Goal: Task Accomplishment & Management: Use online tool/utility

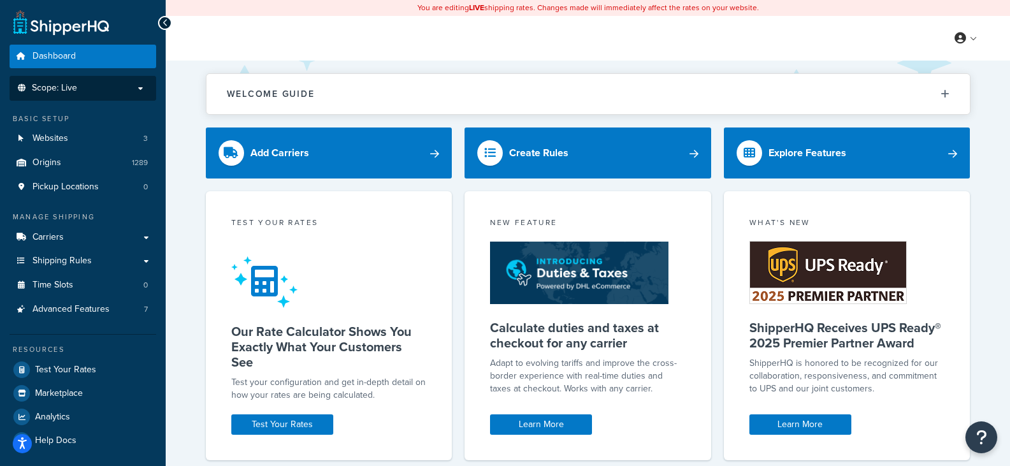
click at [138, 87] on p "Scope: Live" at bounding box center [82, 88] width 135 height 11
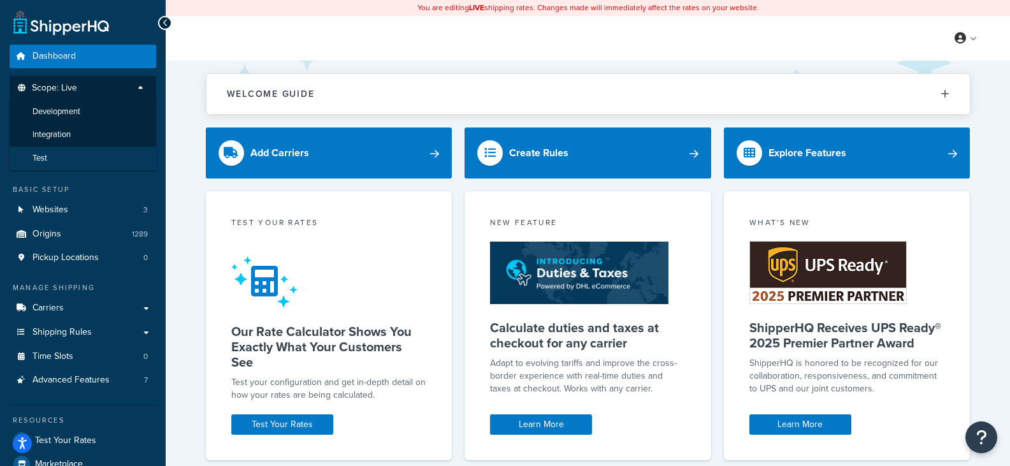
click at [64, 152] on li "Test" at bounding box center [83, 159] width 148 height 24
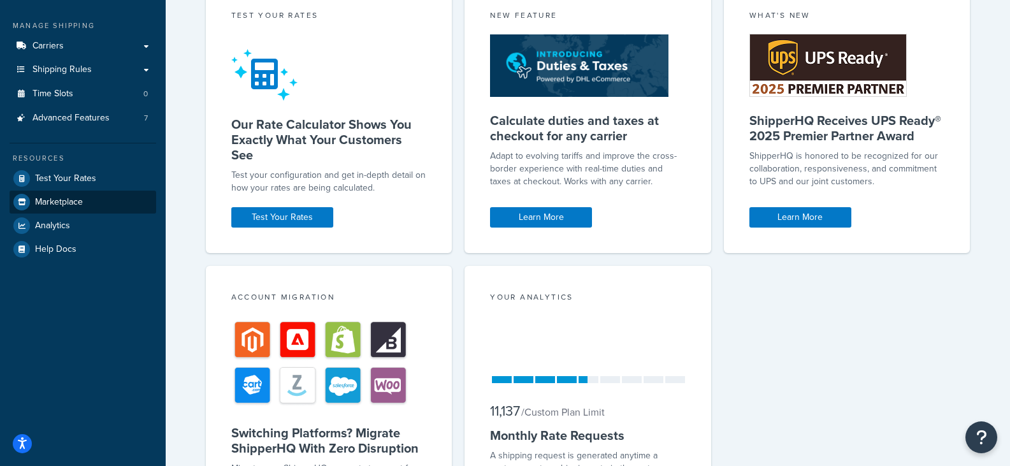
scroll to position [127, 0]
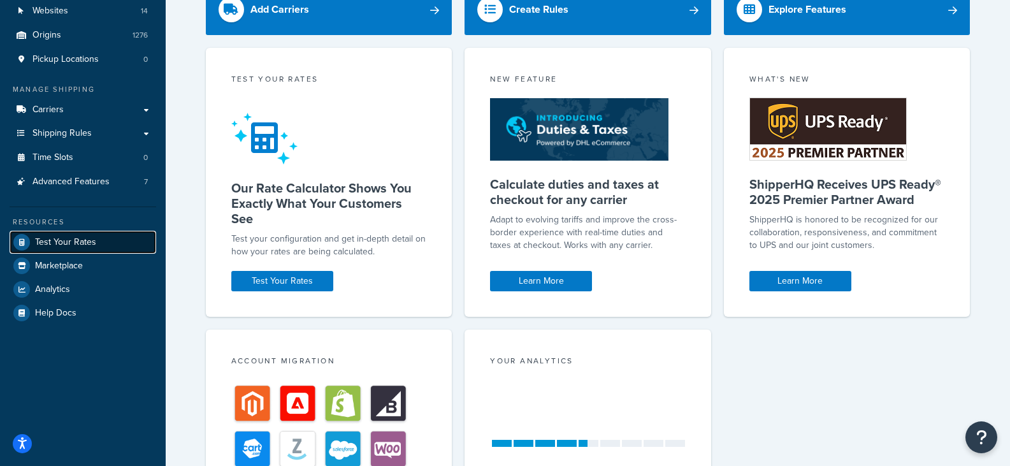
click at [85, 239] on span "Test Your Rates" at bounding box center [65, 242] width 61 height 11
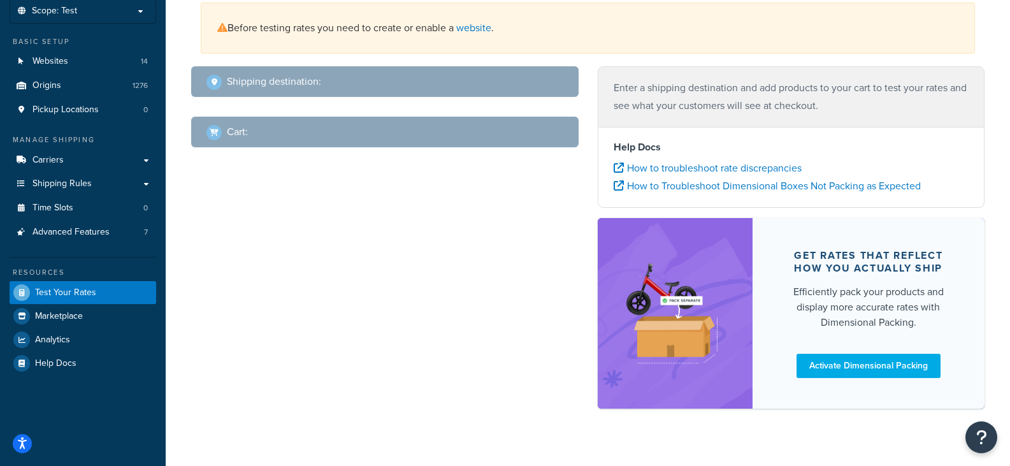
scroll to position [13, 0]
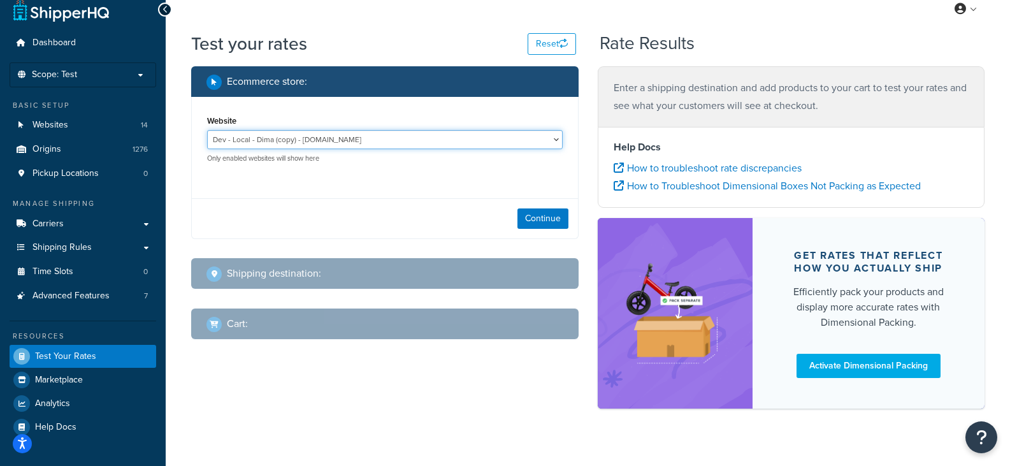
click at [510, 141] on select "Dev - Local - Dima (copy) - [DOMAIN_NAME] Ecomm Integration Websites - [DOMAIN_…" at bounding box center [385, 139] width 356 height 19
select select "ca5c293cfac543febdcfff7e7f652dbf"
click at [207, 130] on select "Dev - Local - Dima (copy) - [DOMAIN_NAME] Ecomm Integration Websites - [DOMAIN_…" at bounding box center [385, 139] width 356 height 19
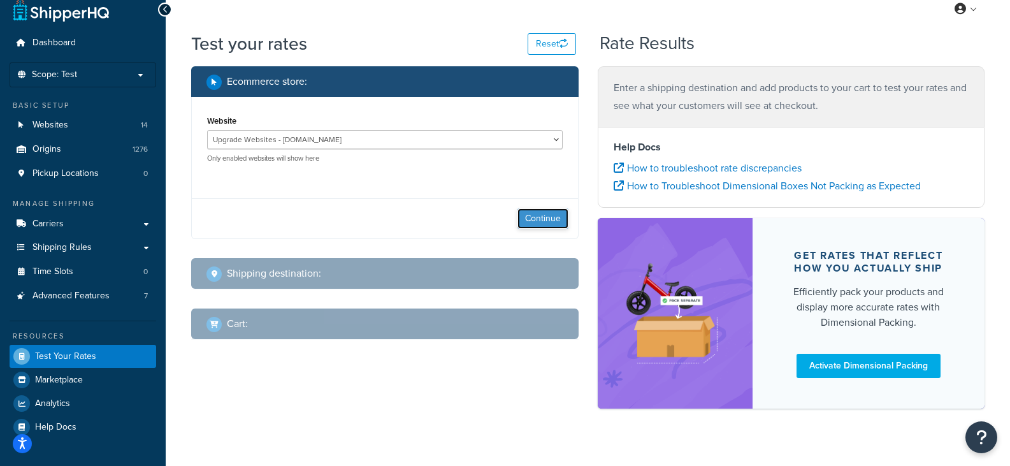
click at [541, 210] on button "Continue" at bounding box center [542, 218] width 51 height 20
select select "[GEOGRAPHIC_DATA]"
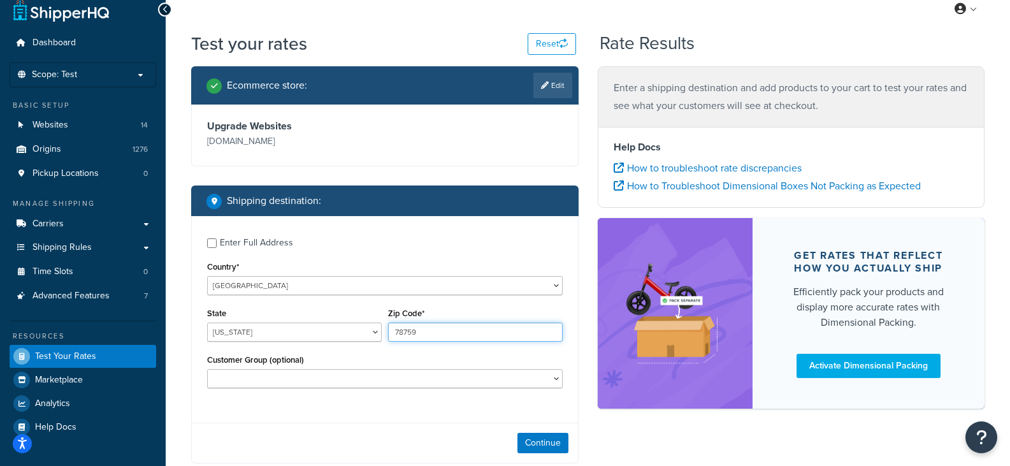
drag, startPoint x: 438, startPoint y: 329, endPoint x: 263, endPoint y: 316, distance: 176.4
click at [263, 316] on div "State [US_STATE] [US_STATE] [US_STATE] [US_STATE] [US_STATE] Armed Forces Ameri…" at bounding box center [385, 328] width 362 height 47
type input "76118"
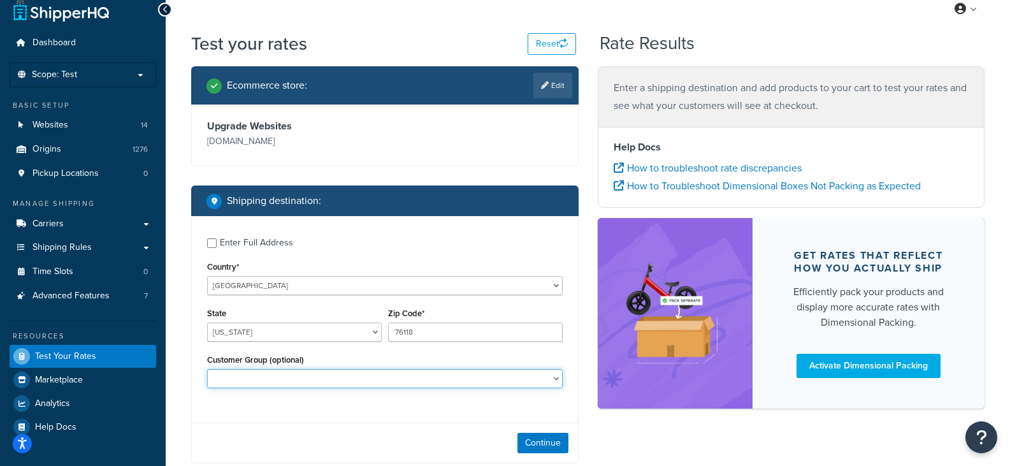
click at [346, 377] on select "B2B-25 B2B-25-BT B2B-5 B2B-5-BT B2B-50 B2B-50-BT B2B-NM General Logged In Not L…" at bounding box center [385, 378] width 356 height 19
select select "B2B-25"
click at [207, 369] on select "B2B-25 B2B-25-BT B2B-5 B2B-5-BT B2B-50 B2B-50-BT B2B-NM General Logged In Not L…" at bounding box center [385, 378] width 356 height 19
click at [550, 445] on button "Continue" at bounding box center [542, 443] width 51 height 20
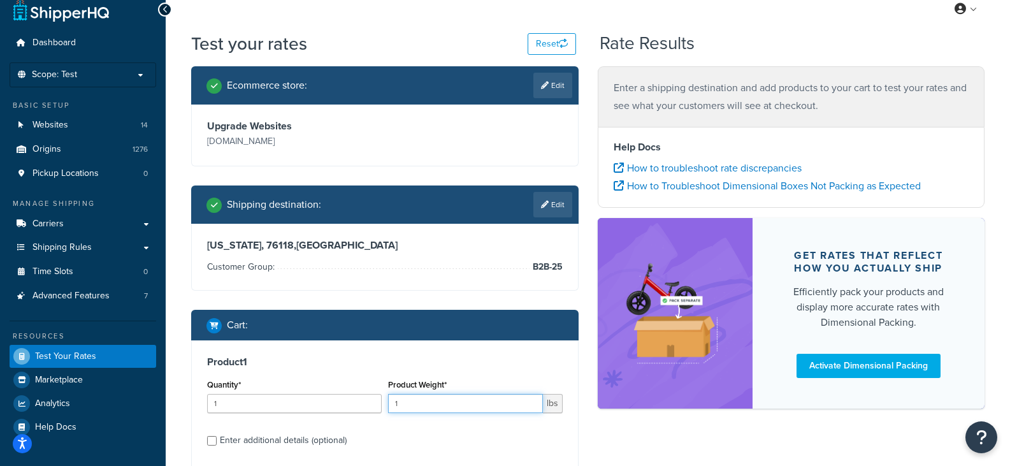
click at [441, 409] on input "1" at bounding box center [465, 403] width 155 height 19
type input ".15"
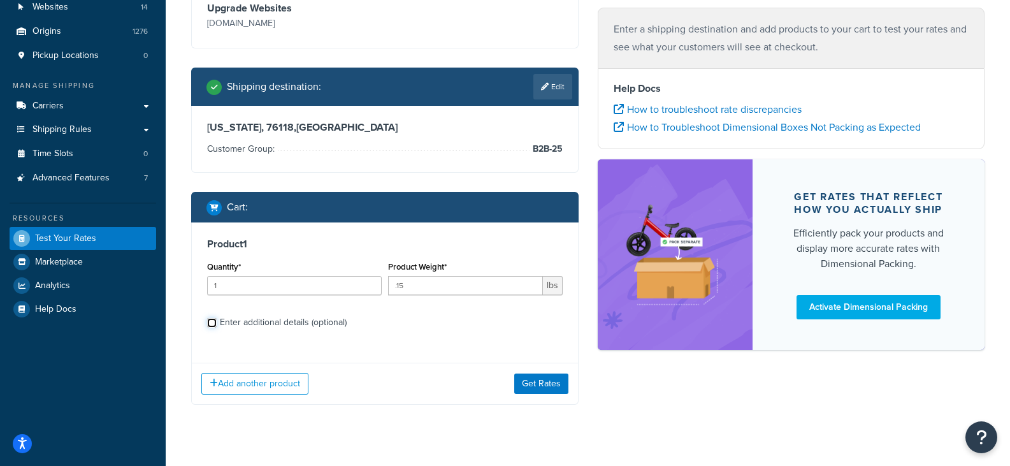
scroll to position [141, 0]
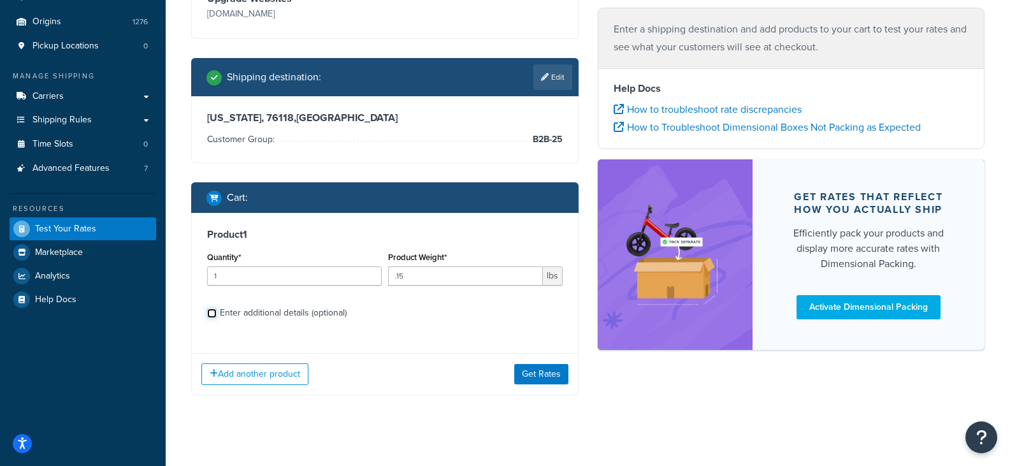
click at [212, 312] on input "Enter additional details (optional)" at bounding box center [212, 313] width 10 height 10
checkbox input "true"
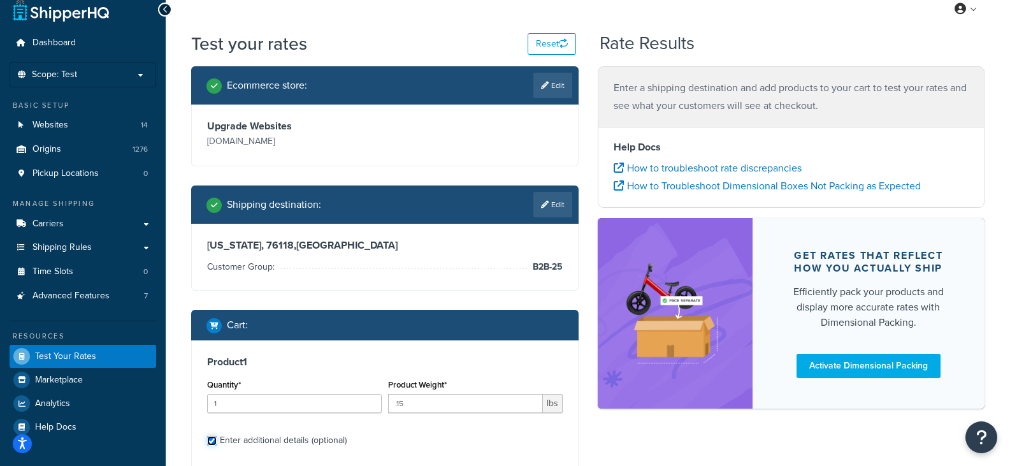
scroll to position [0, 0]
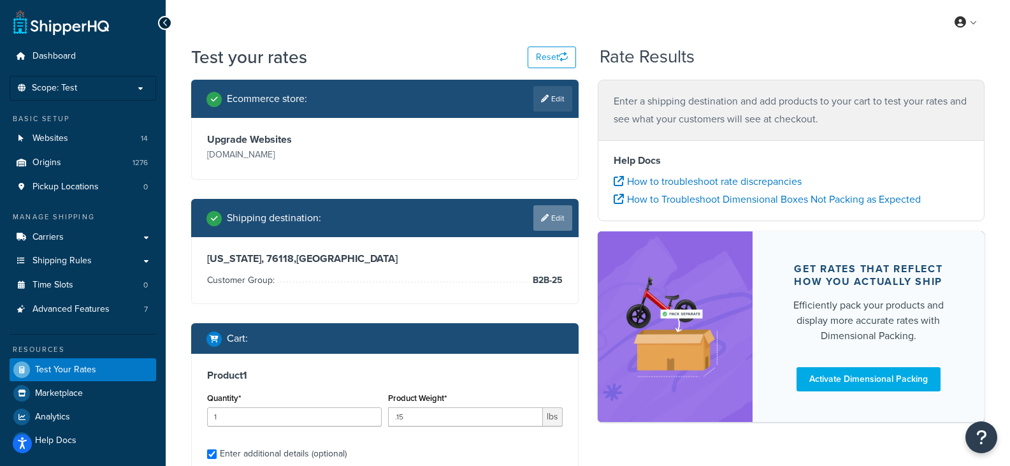
click at [554, 221] on link "Edit" at bounding box center [552, 217] width 39 height 25
select select "[GEOGRAPHIC_DATA]"
select select "B2B-25"
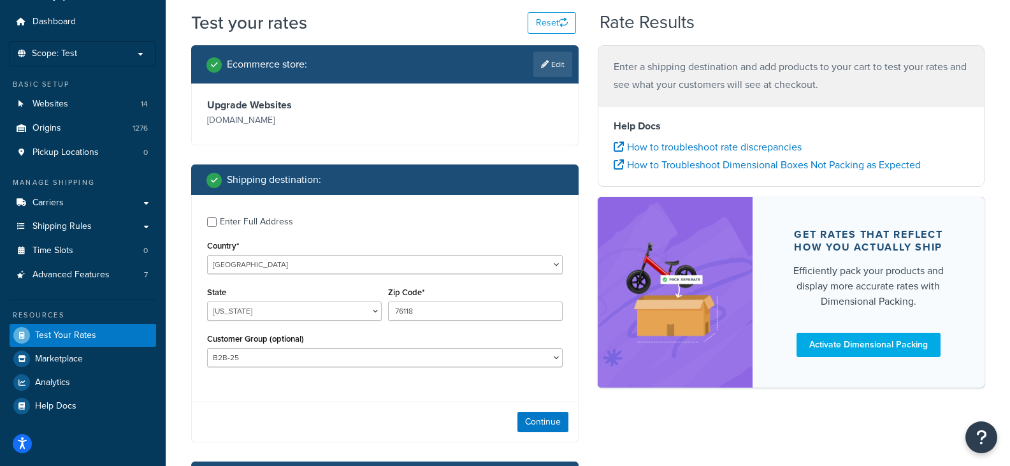
scroll to position [64, 0]
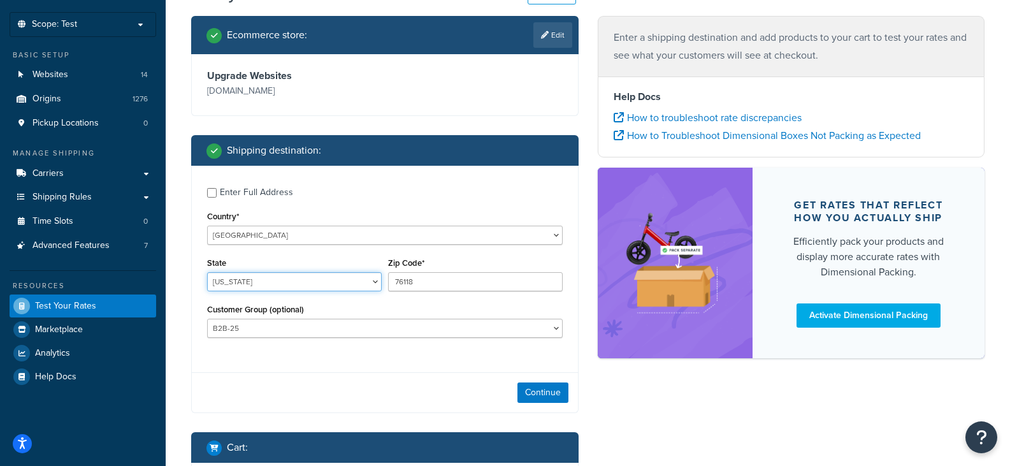
click at [378, 280] on select "[US_STATE] [US_STATE] [US_STATE] [US_STATE] [US_STATE] Armed Forces Americas Ar…" at bounding box center [294, 281] width 175 height 19
click at [372, 280] on select "[US_STATE] [US_STATE] [US_STATE] [US_STATE] [US_STATE] Armed Forces Americas Ar…" at bounding box center [294, 281] width 175 height 19
select select "KY"
click at [207, 272] on select "[US_STATE] [US_STATE] [US_STATE] [US_STATE] [US_STATE] Armed Forces Americas Ar…" at bounding box center [294, 281] width 175 height 19
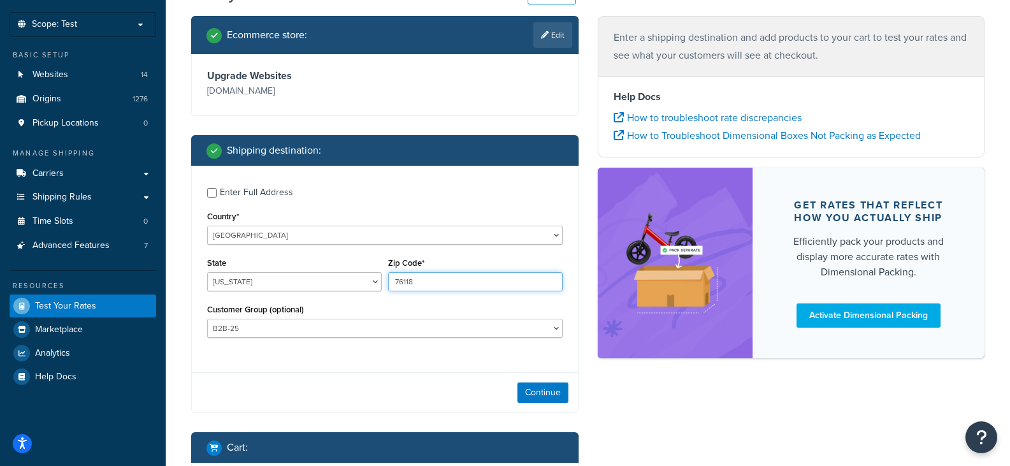
drag, startPoint x: 430, startPoint y: 282, endPoint x: 358, endPoint y: 280, distance: 72.7
click at [358, 280] on div "State [US_STATE] [US_STATE] [US_STATE] [US_STATE] [US_STATE] Armed Forces Ameri…" at bounding box center [385, 277] width 362 height 47
type input "40509-2220"
click at [546, 396] on button "Continue" at bounding box center [542, 392] width 51 height 20
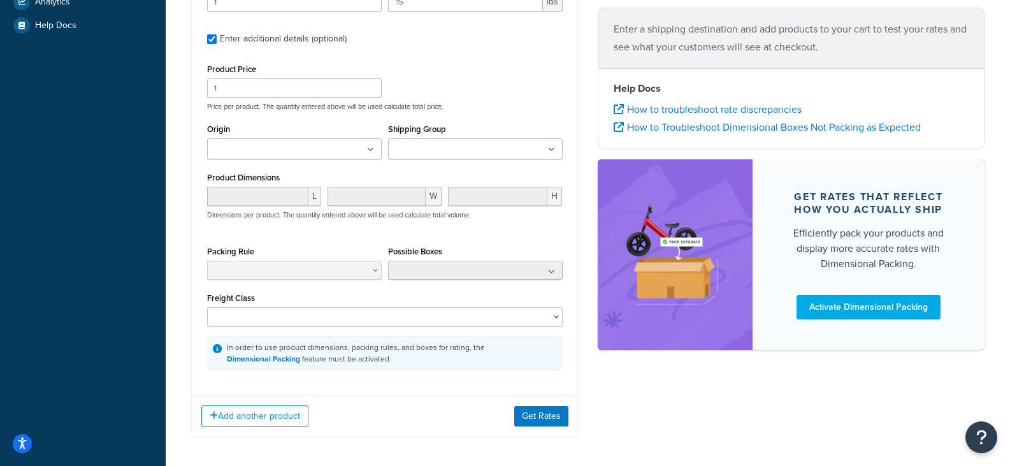
scroll to position [446, 0]
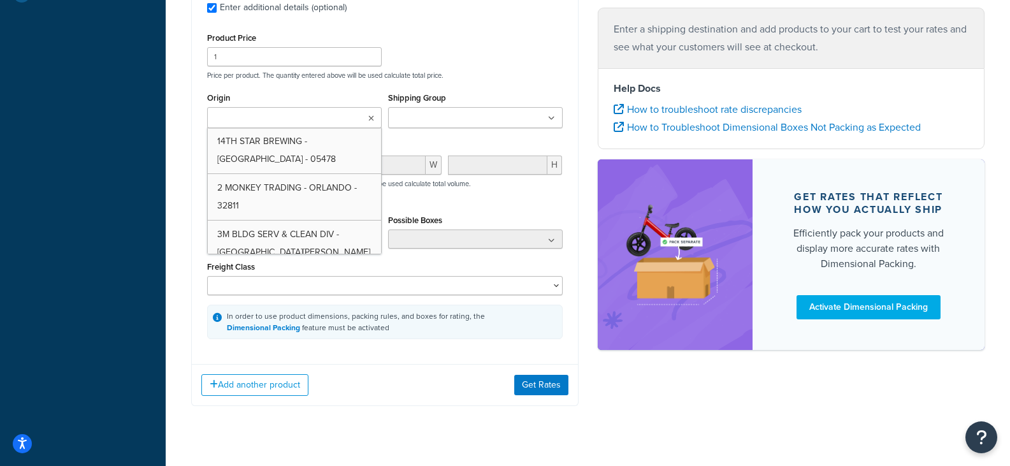
click at [371, 115] on icon at bounding box center [371, 119] width 6 height 8
click at [344, 115] on ul at bounding box center [294, 117] width 175 height 21
click at [338, 120] on ul at bounding box center [294, 117] width 175 height 21
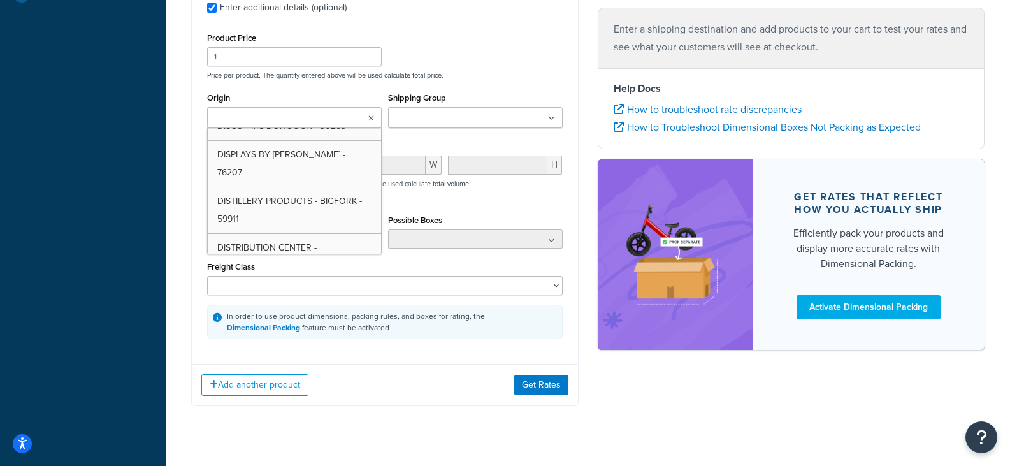
scroll to position [17592, 0]
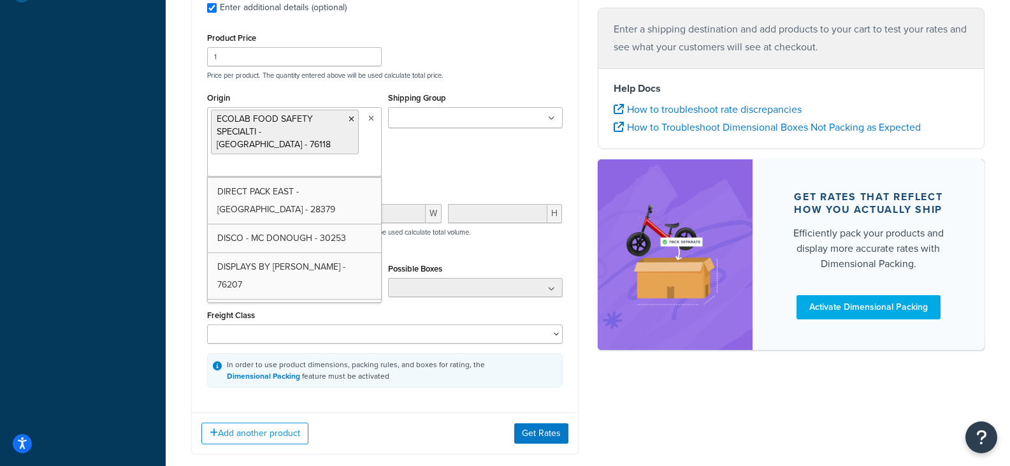
click at [532, 162] on div "Origin ECOLAB FOOD SAFETY SPECIALTI - [GEOGRAPHIC_DATA] - 76118 14TH STAR BREWI…" at bounding box center [385, 137] width 362 height 97
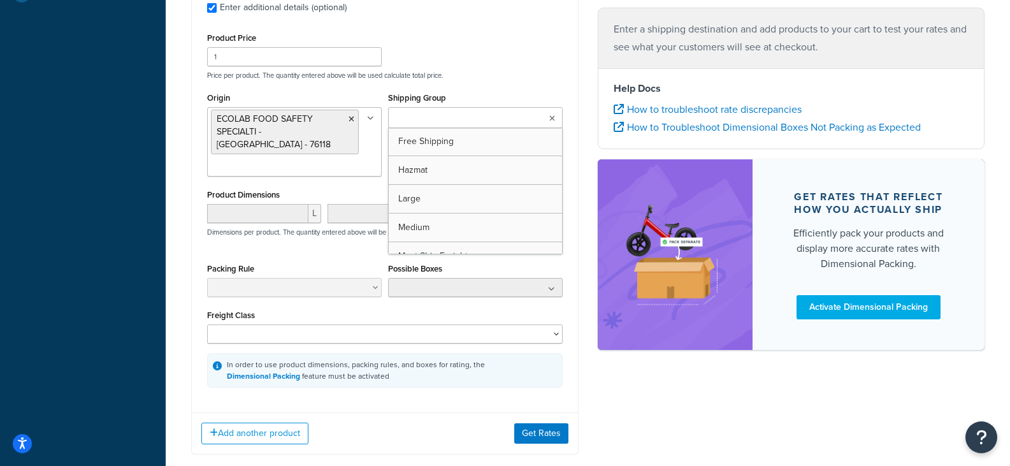
click at [560, 120] on ul at bounding box center [475, 117] width 175 height 21
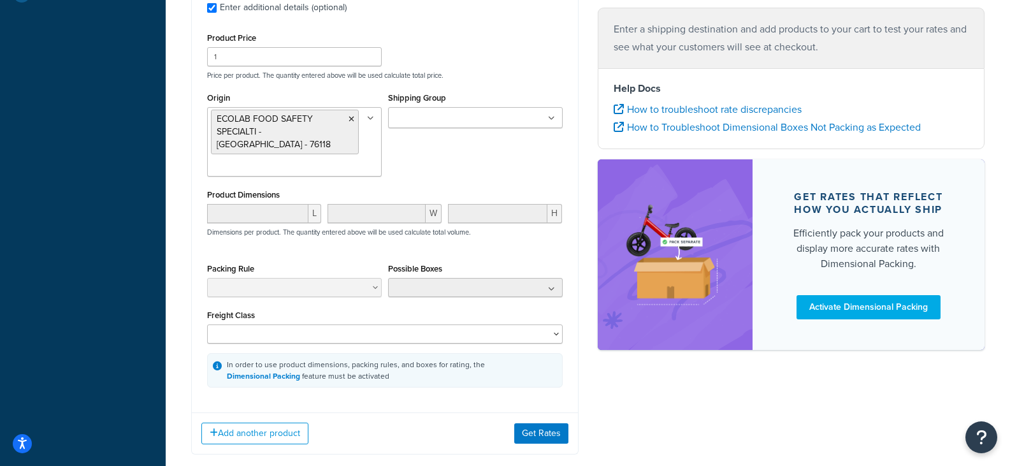
click at [560, 80] on div "Product Price 1 Price per product. The quantity entered above will be used calc…" at bounding box center [385, 208] width 356 height 358
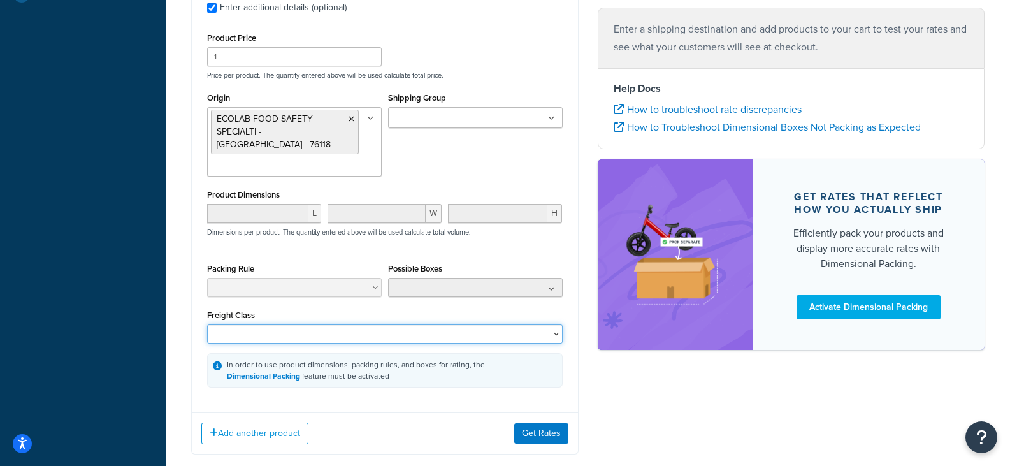
click at [370, 328] on select "50 55 60 65 70 77.5 85 92.5 100 110 125 150 175 200 250 300 400 500" at bounding box center [385, 333] width 356 height 19
select select "55"
click at [207, 324] on select "50 55 60 65 70 77.5 85 92.5 100 110 125 150 175 200 250 300 400 500" at bounding box center [385, 333] width 356 height 19
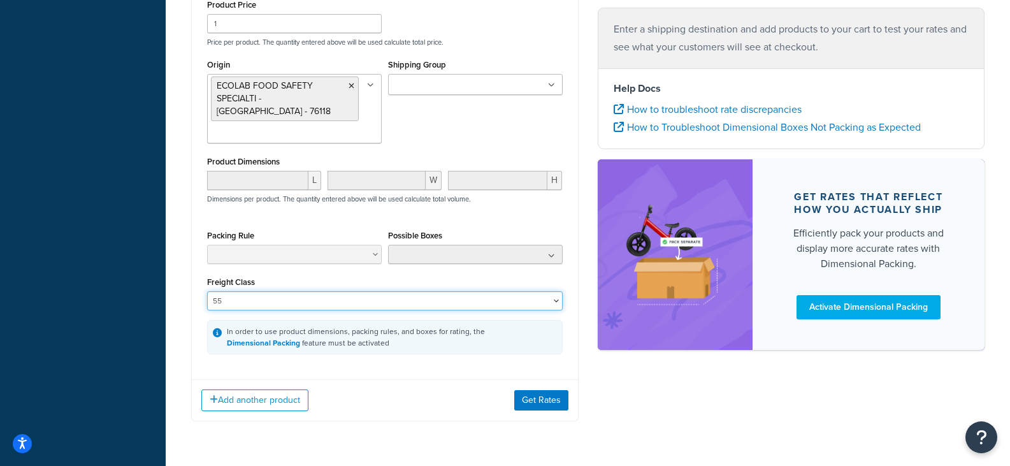
scroll to position [510, 0]
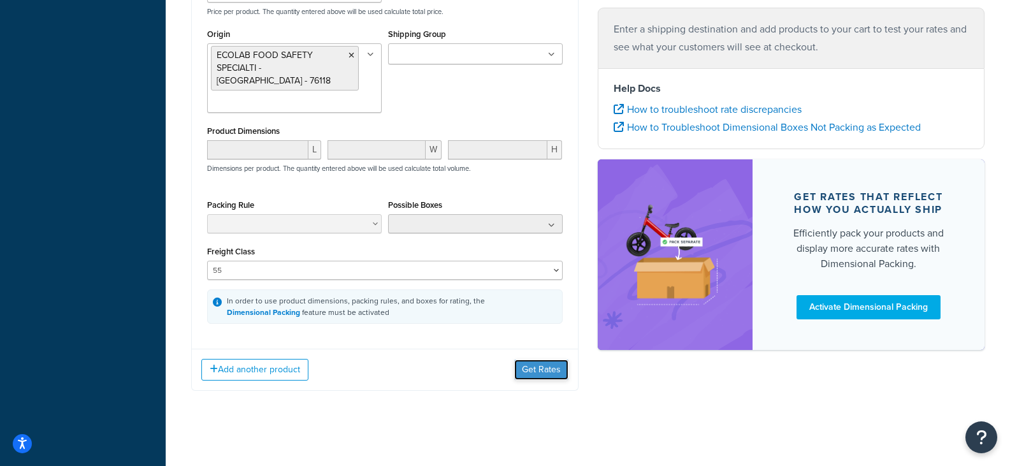
click at [544, 372] on button "Get Rates" at bounding box center [541, 369] width 54 height 20
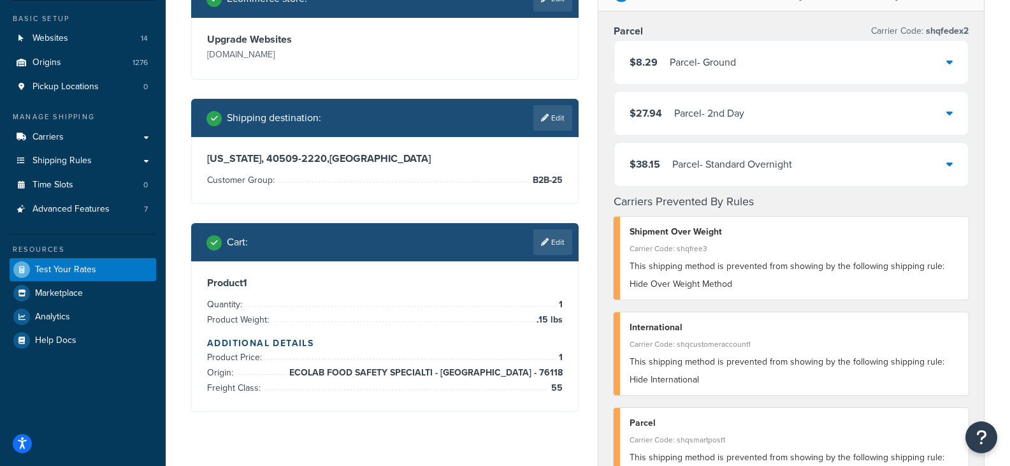
scroll to position [64, 0]
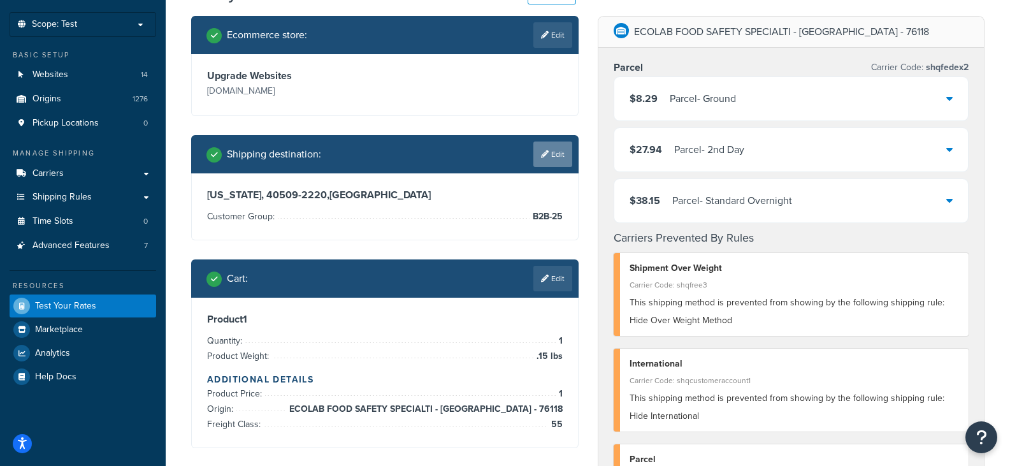
click at [545, 156] on icon at bounding box center [545, 154] width 8 height 8
select select "KY"
select select "B2B-25"
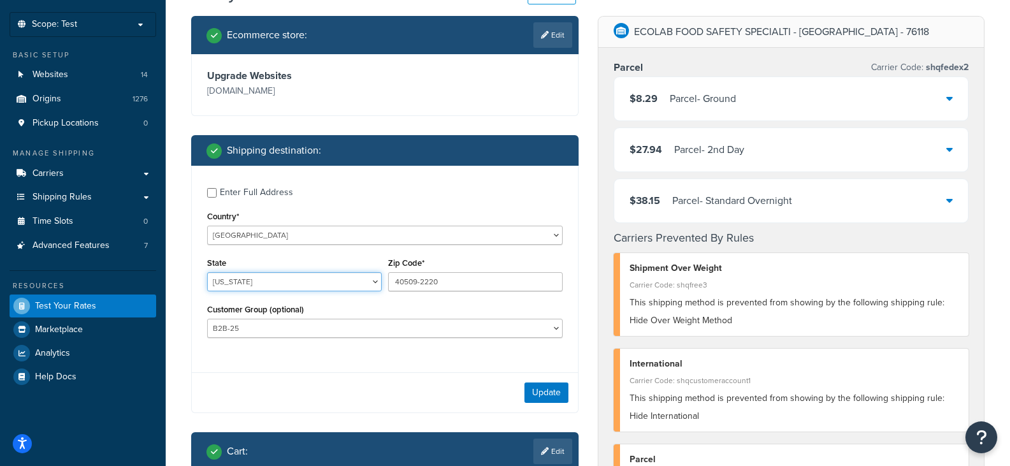
click at [375, 277] on select "[US_STATE] [US_STATE] [US_STATE] [US_STATE] [US_STATE] Armed Forces Americas Ar…" at bounding box center [294, 281] width 175 height 19
select select "WI"
click at [207, 272] on select "[US_STATE] [US_STATE] [US_STATE] [US_STATE] [US_STATE] Armed Forces Americas Ar…" at bounding box center [294, 281] width 175 height 19
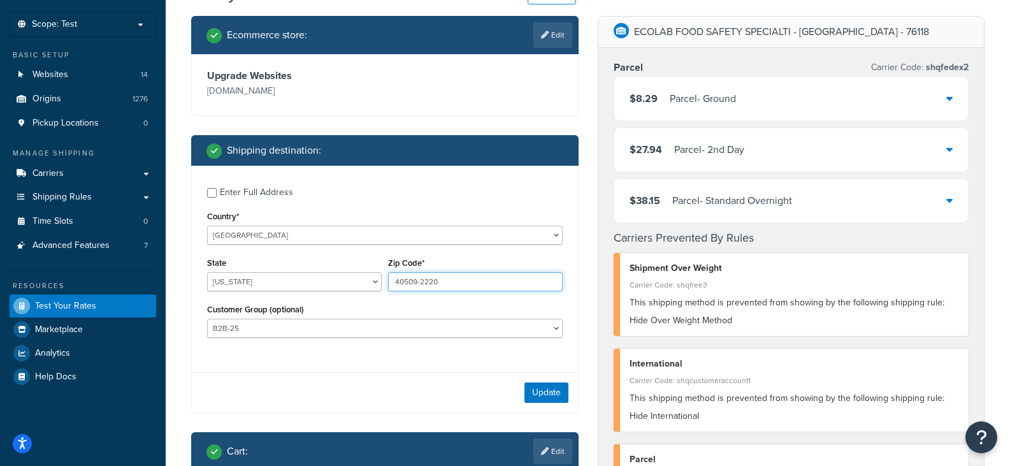
drag, startPoint x: 475, startPoint y: 289, endPoint x: 361, endPoint y: 290, distance: 114.7
click at [361, 290] on div "State [US_STATE] [US_STATE] [US_STATE] [US_STATE] [US_STATE] Armed Forces Ameri…" at bounding box center [385, 277] width 362 height 47
type input "53072-2921"
click at [542, 390] on button "Update" at bounding box center [546, 392] width 44 height 20
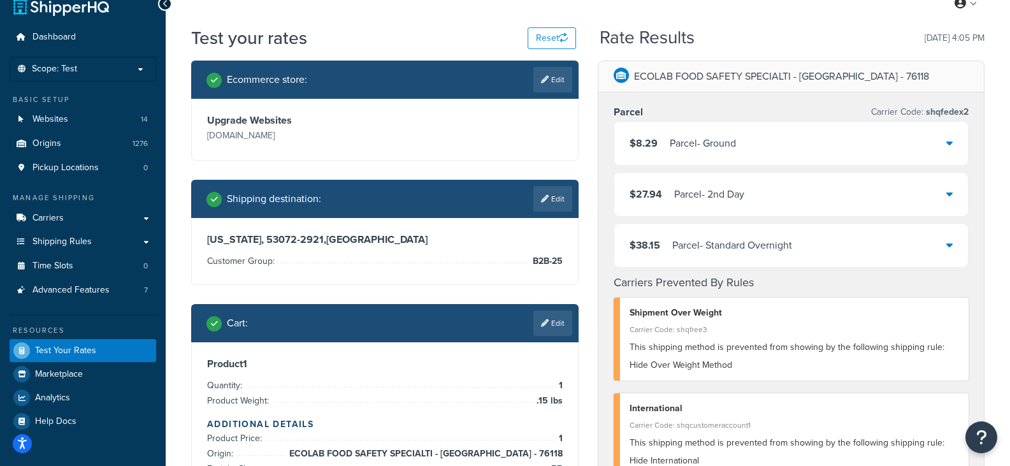
scroll to position [0, 0]
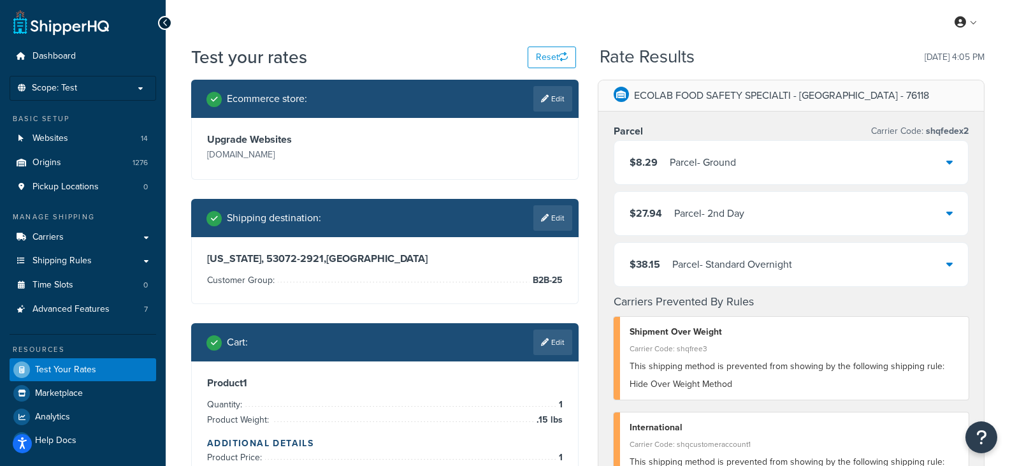
click at [604, 345] on div "Parcel Carrier Code: shqfedex2 $8.29 Parcel - Ground $27.94 Parcel - 2nd Day $3…" at bounding box center [791, 363] width 386 height 503
click at [563, 217] on link "Edit" at bounding box center [552, 217] width 39 height 25
select select "WI"
select select "B2B-25"
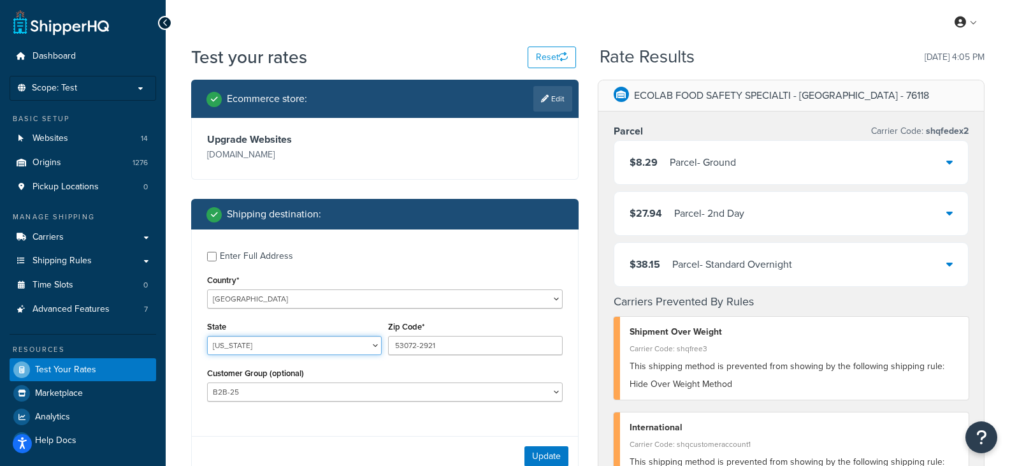
click at [354, 341] on select "[US_STATE] [US_STATE] [US_STATE] [US_STATE] [US_STATE] Armed Forces Americas Ar…" at bounding box center [294, 345] width 175 height 19
select select "KY"
click at [207, 336] on select "[US_STATE] [US_STATE] [US_STATE] [US_STATE] [US_STATE] Armed Forces Americas Ar…" at bounding box center [294, 345] width 175 height 19
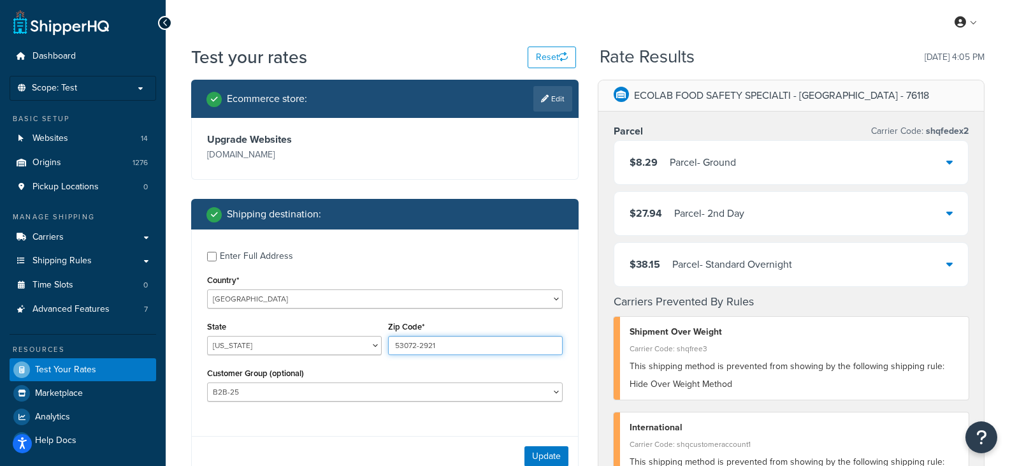
drag, startPoint x: 470, startPoint y: 353, endPoint x: 265, endPoint y: 387, distance: 207.3
click at [265, 387] on div "Enter Full Address Country* [GEOGRAPHIC_DATA] [GEOGRAPHIC_DATA] [GEOGRAPHIC_DAT…" at bounding box center [385, 327] width 386 height 197
type input "40509-2220"
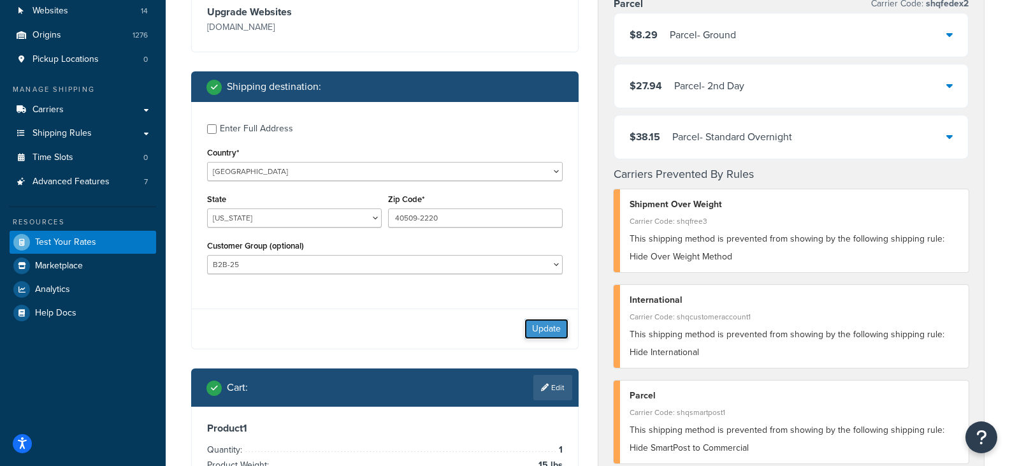
click at [545, 325] on button "Update" at bounding box center [546, 329] width 44 height 20
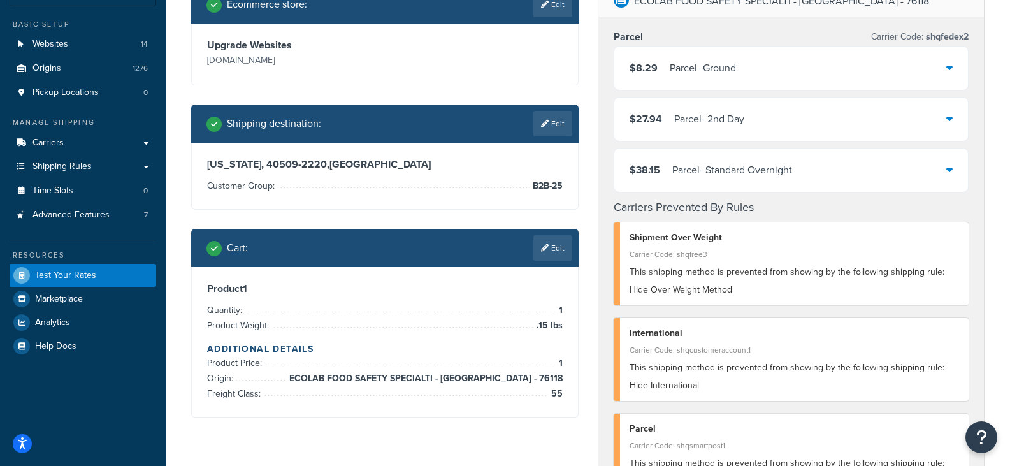
scroll to position [64, 0]
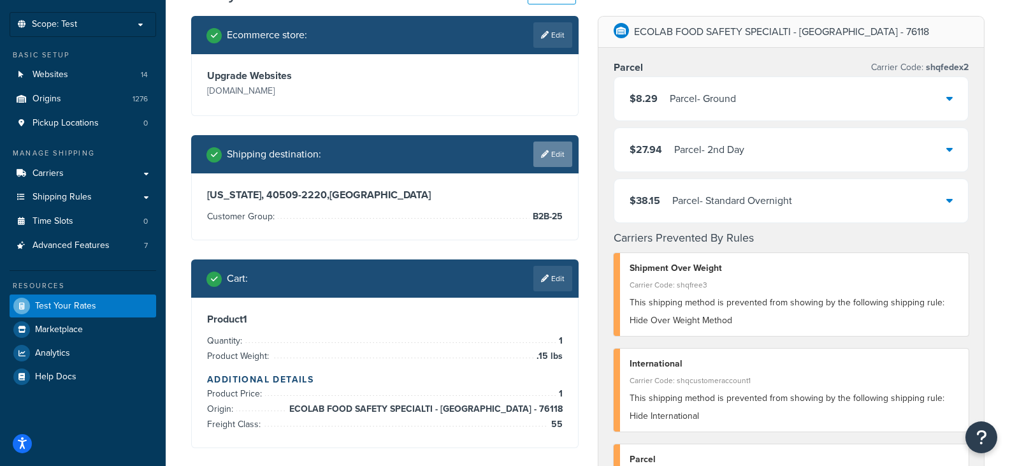
click at [555, 155] on link "Edit" at bounding box center [552, 153] width 39 height 25
select select "KY"
select select "B2B-25"
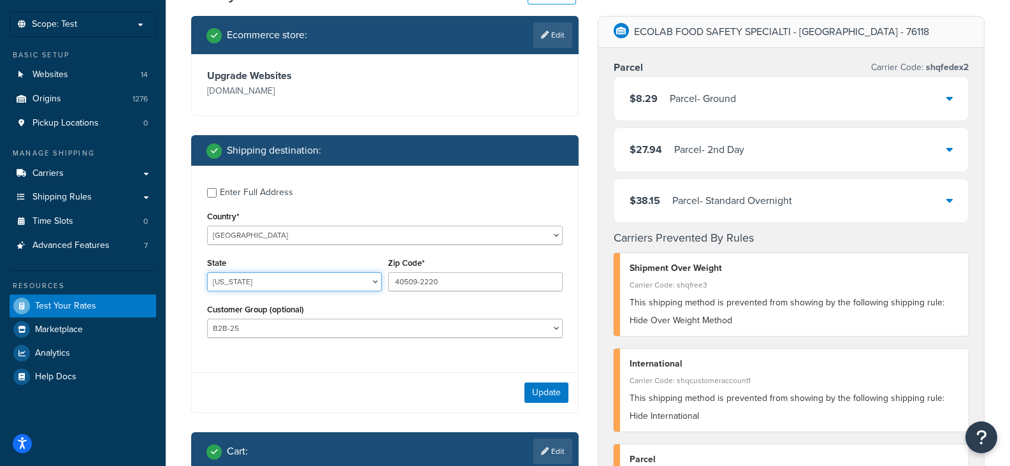
click at [249, 281] on select "[US_STATE] [US_STATE] [US_STATE] [US_STATE] [US_STATE] Armed Forces Americas Ar…" at bounding box center [294, 281] width 175 height 19
select select "WI"
click at [207, 272] on select "[US_STATE] [US_STATE] [US_STATE] [US_STATE] [US_STATE] Armed Forces Americas Ar…" at bounding box center [294, 281] width 175 height 19
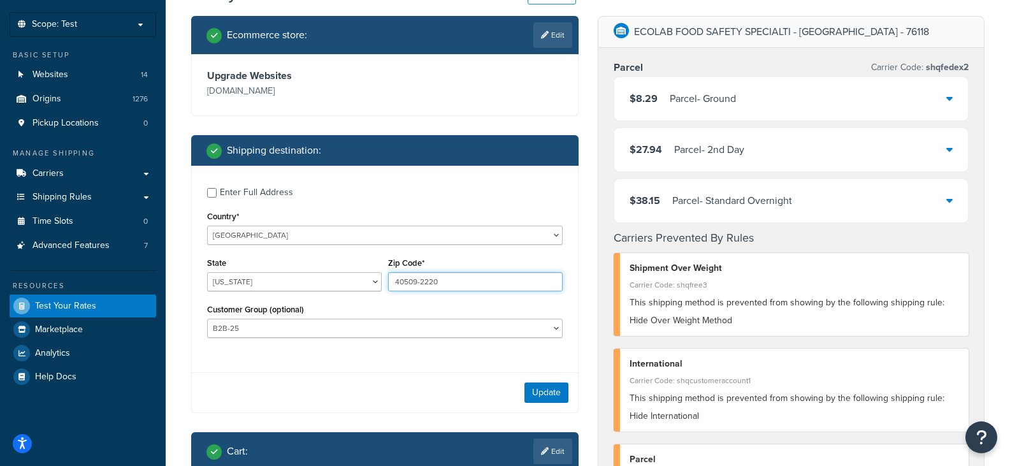
drag, startPoint x: 447, startPoint y: 283, endPoint x: 240, endPoint y: 265, distance: 208.5
click at [240, 265] on div "State [US_STATE] [US_STATE] [US_STATE] [US_STATE] [US_STATE] Armed Forces Ameri…" at bounding box center [385, 277] width 362 height 47
type input "53072-2921"
click at [559, 398] on button "Update" at bounding box center [546, 392] width 44 height 20
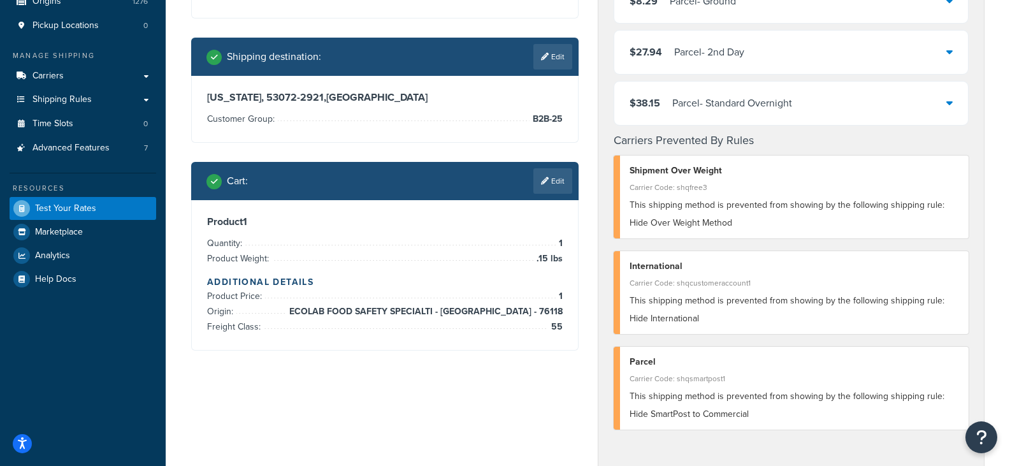
scroll to position [191, 0]
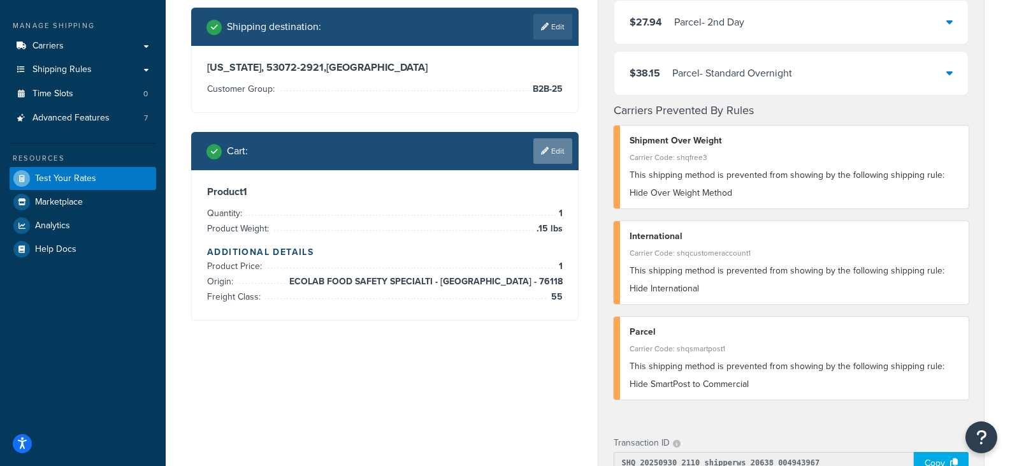
click at [558, 146] on link "Edit" at bounding box center [552, 150] width 39 height 25
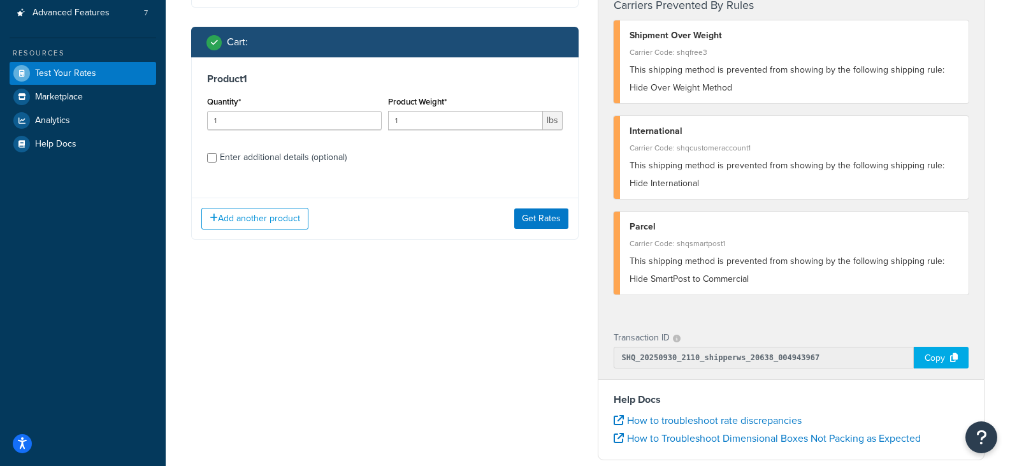
scroll to position [319, 0]
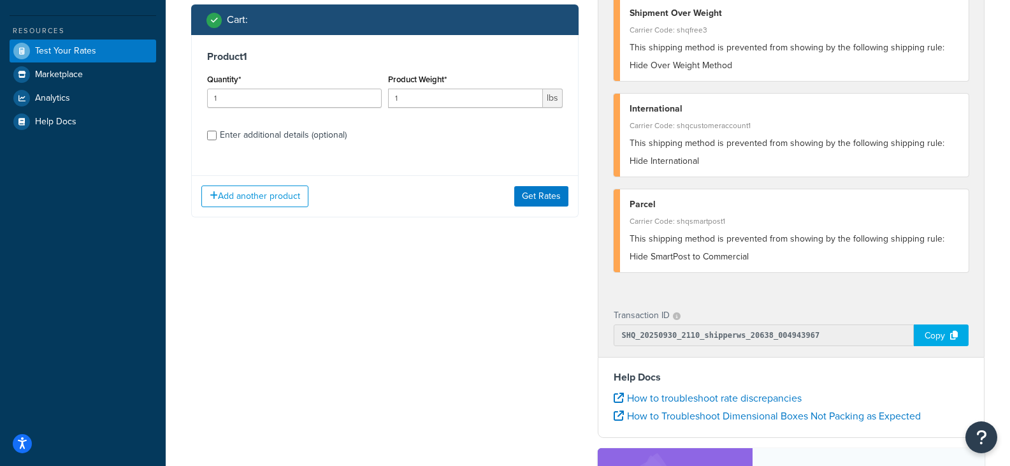
click at [261, 137] on div "Enter additional details (optional)" at bounding box center [283, 135] width 127 height 18
click at [217, 137] on input "Enter additional details (optional)" at bounding box center [212, 136] width 10 height 10
checkbox input "true"
select select "55"
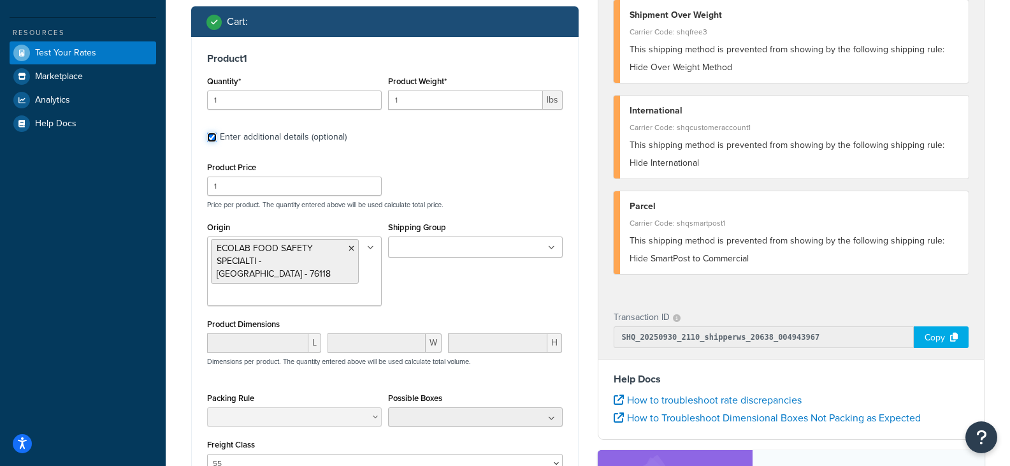
scroll to position [294, 0]
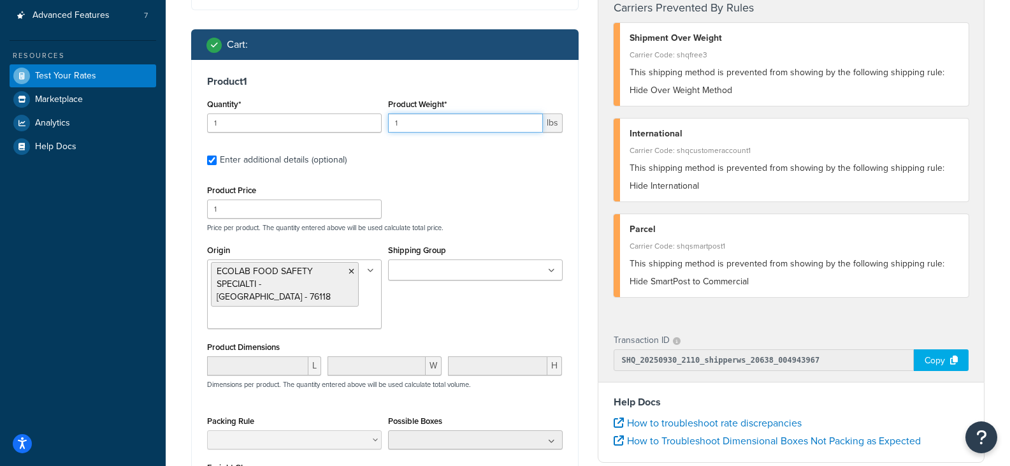
drag, startPoint x: 422, startPoint y: 127, endPoint x: 346, endPoint y: 128, distance: 75.8
click at [346, 128] on div "Quantity* 1 Product Weight* 1 lbs" at bounding box center [385, 119] width 362 height 47
type input "15"
click at [526, 189] on div "Product Price 1 Price per product. The quantity entered above will be used calc…" at bounding box center [385, 207] width 362 height 50
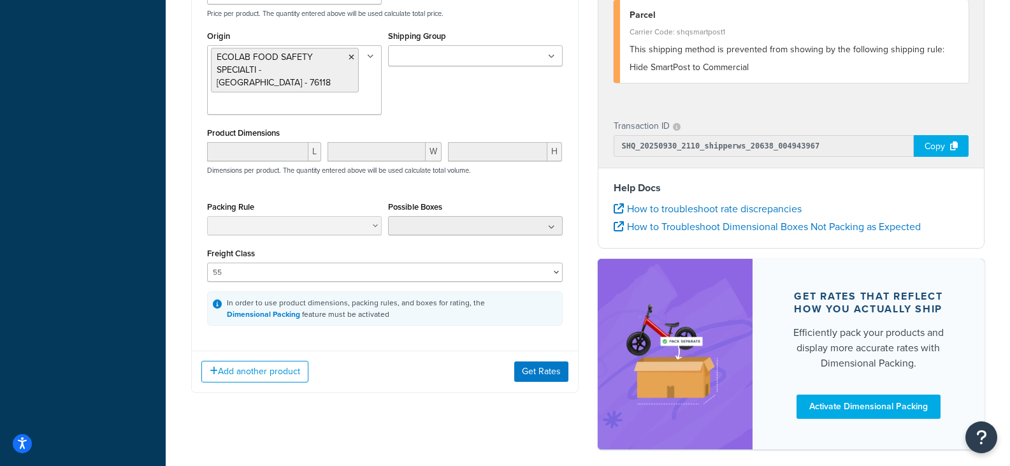
scroll to position [549, 0]
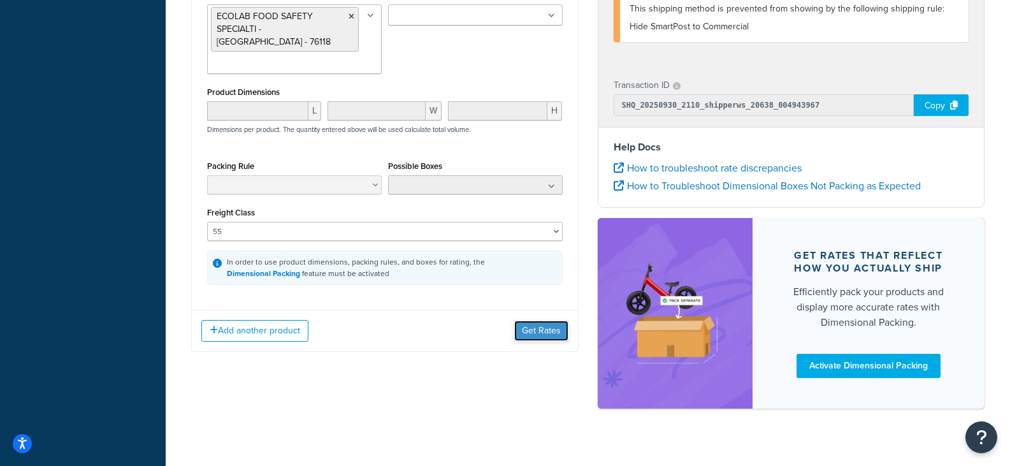
click at [543, 329] on button "Get Rates" at bounding box center [541, 331] width 54 height 20
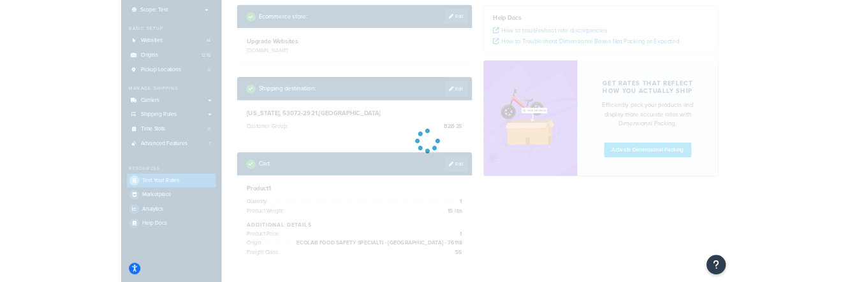
scroll to position [0, 0]
